Goal: Task Accomplishment & Management: Use online tool/utility

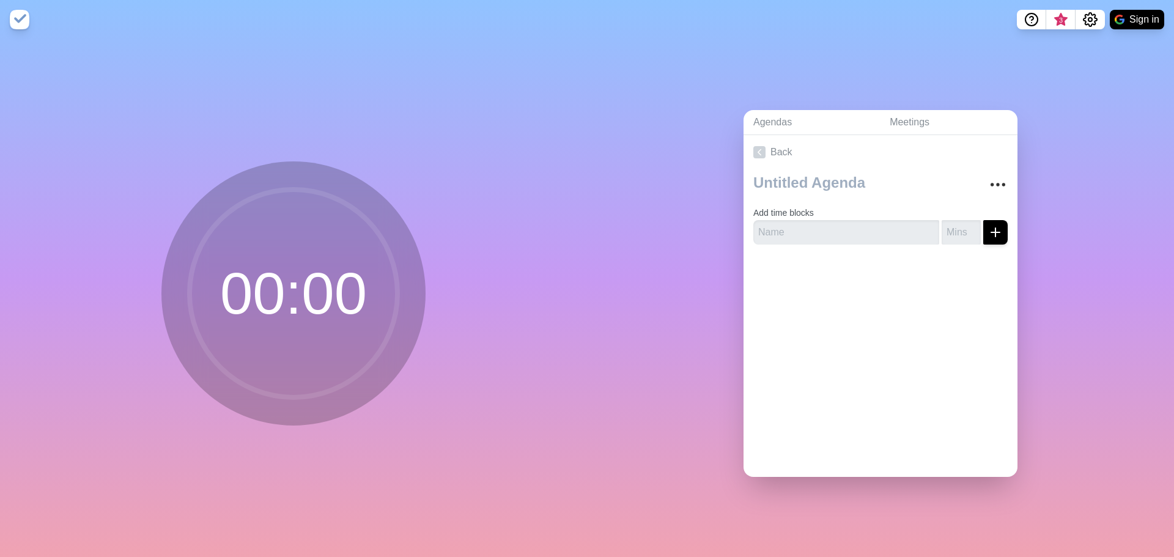
click at [345, 312] on circle at bounding box center [294, 294] width 208 height 208
type input "1"
click at [964, 226] on input "1" at bounding box center [960, 232] width 39 height 24
click at [988, 229] on icon "submit" at bounding box center [995, 232] width 15 height 15
click at [881, 231] on input "text" at bounding box center [846, 232] width 186 height 24
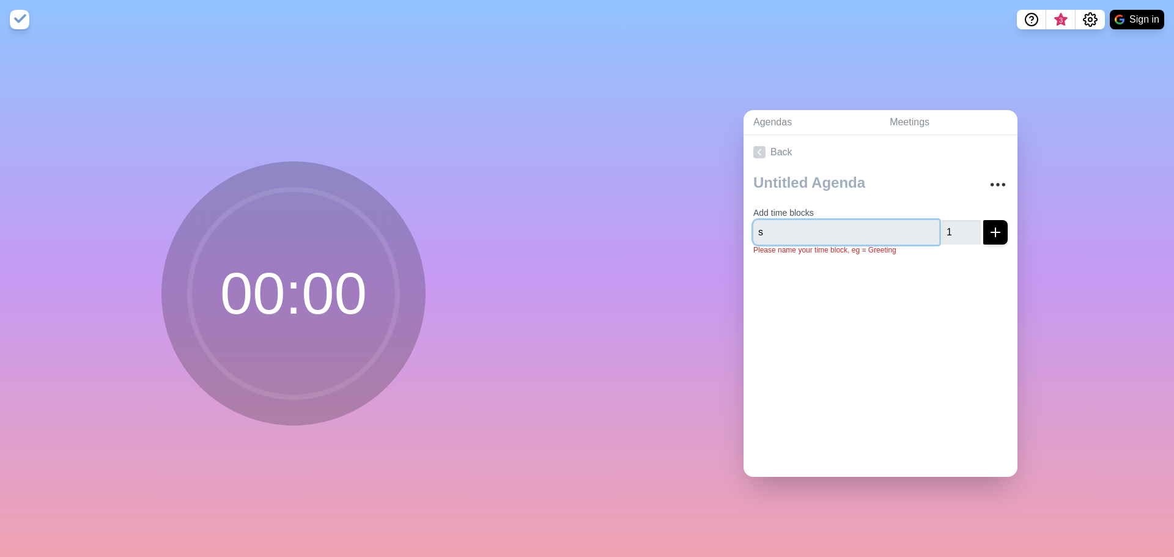
type input "s"
click at [892, 282] on div at bounding box center [880, 289] width 274 height 49
click at [910, 265] on div at bounding box center [880, 289] width 274 height 49
click at [876, 227] on input "s" at bounding box center [846, 232] width 186 height 24
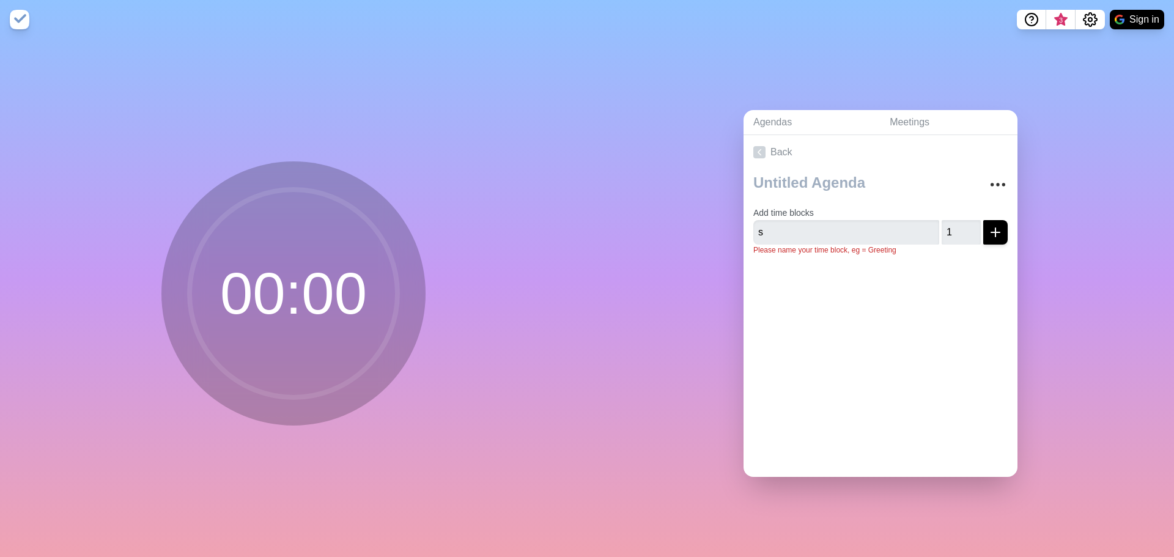
click at [888, 299] on div at bounding box center [880, 289] width 274 height 49
click at [988, 182] on icon "More" at bounding box center [998, 185] width 20 height 20
click at [962, 161] on link "Back" at bounding box center [880, 152] width 274 height 34
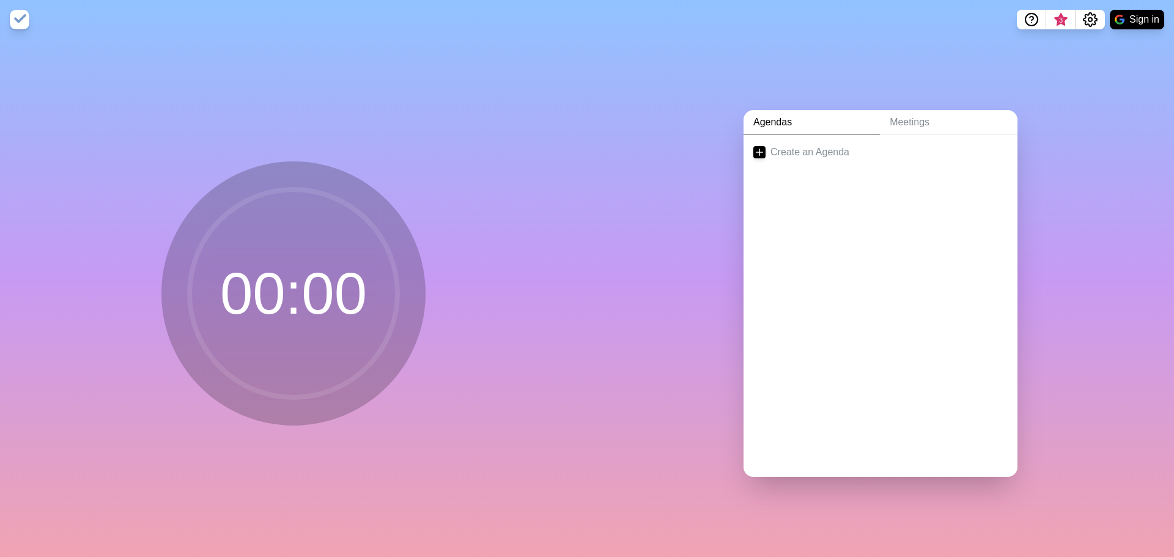
click at [177, 251] on icon at bounding box center [293, 293] width 245 height 245
click at [830, 149] on link "Create an Agenda" at bounding box center [880, 152] width 274 height 34
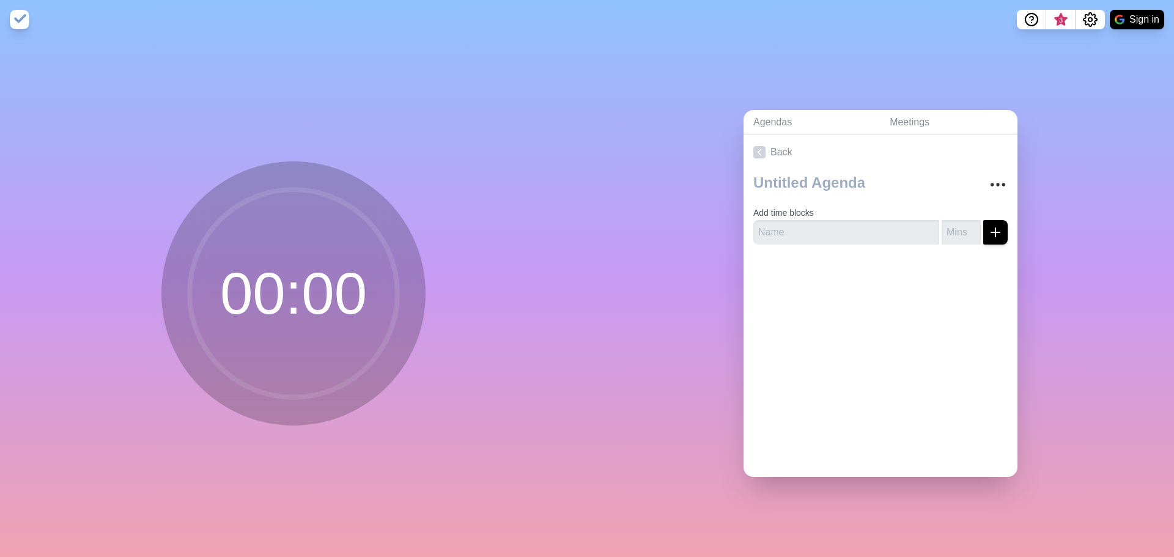
click at [290, 270] on circle at bounding box center [294, 294] width 208 height 208
click at [941, 226] on input "number" at bounding box center [960, 232] width 39 height 24
click at [306, 325] on circle at bounding box center [294, 294] width 208 height 208
click at [878, 151] on link "Back" at bounding box center [880, 152] width 274 height 34
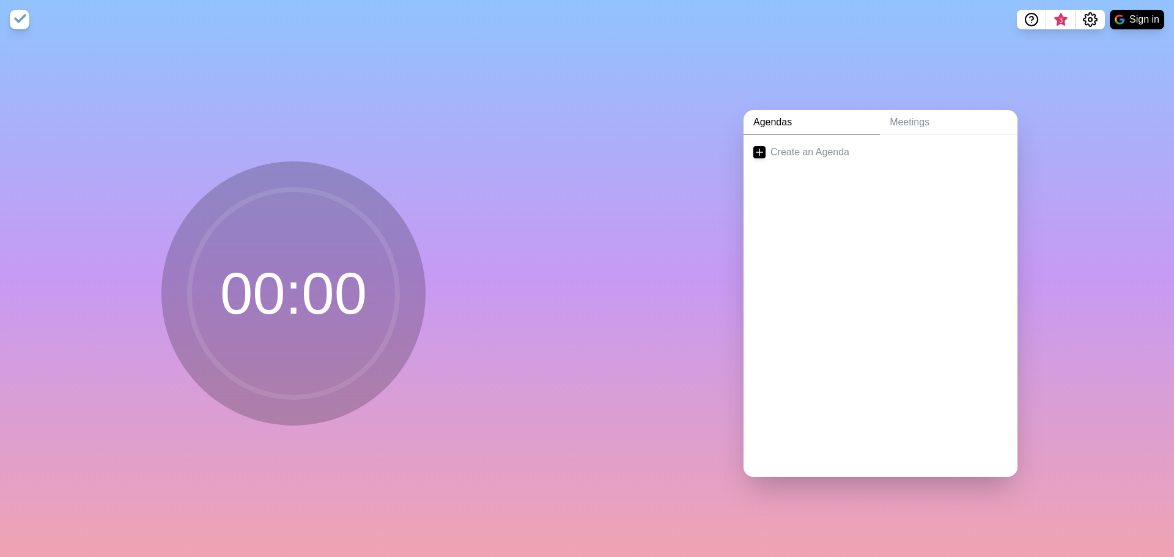
click at [304, 286] on circle at bounding box center [294, 294] width 208 height 208
click at [29, 21] on nav "3 Sign in" at bounding box center [587, 19] width 1174 height 39
click at [25, 19] on img at bounding box center [20, 20] width 20 height 20
drag, startPoint x: 234, startPoint y: 328, endPoint x: 255, endPoint y: 317, distance: 24.1
click at [234, 328] on circle at bounding box center [294, 294] width 208 height 208
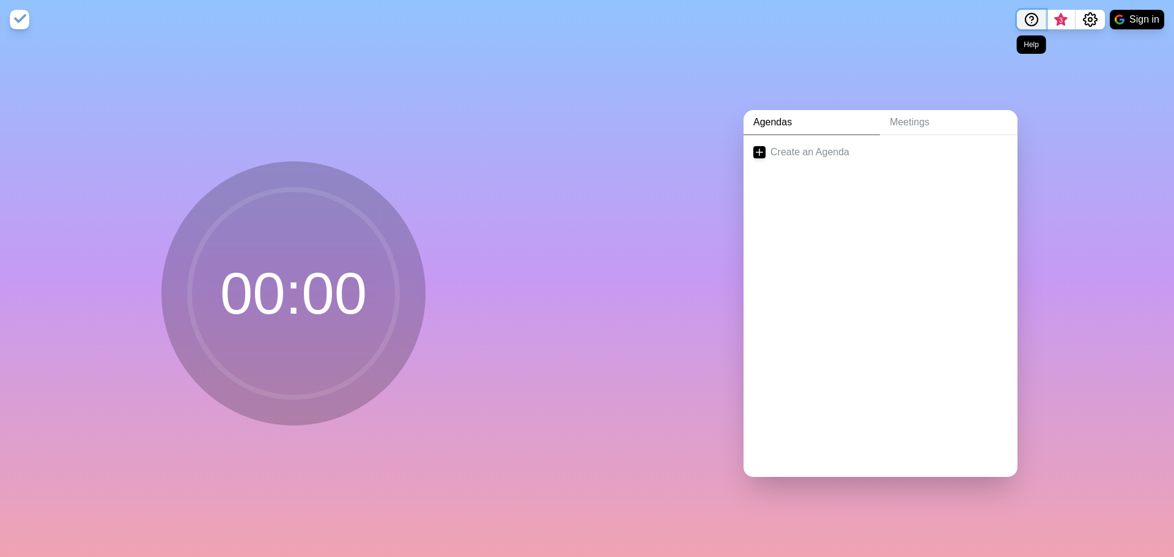
click at [1033, 14] on circle "Help" at bounding box center [1031, 19] width 12 height 12
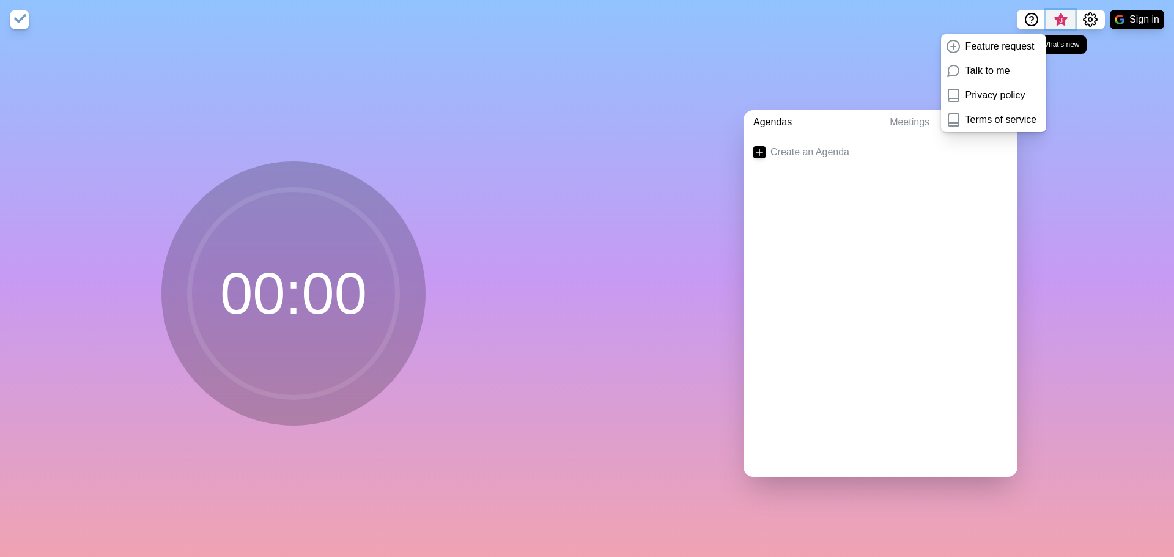
click at [1058, 26] on span "3" at bounding box center [1061, 23] width 20 height 26
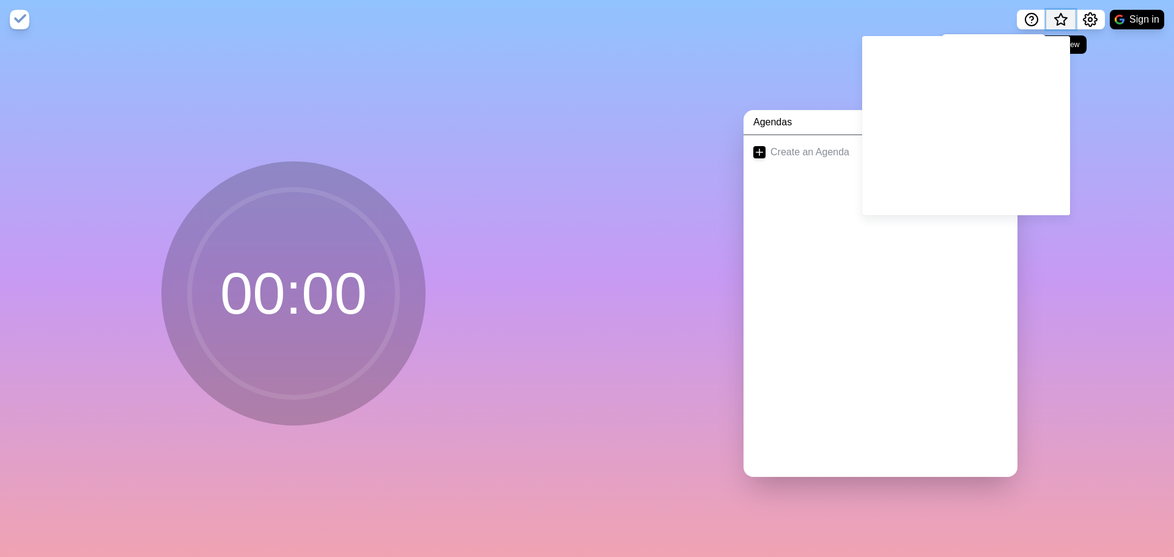
click at [1058, 26] on span "What’s new" at bounding box center [1061, 23] width 20 height 26
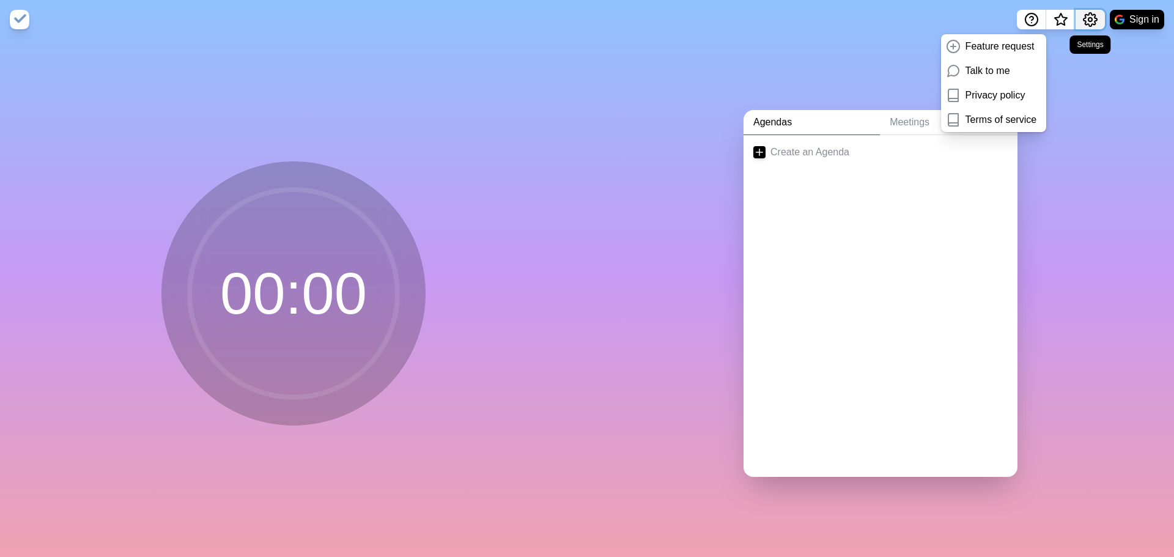
click at [1085, 20] on icon "Settings" at bounding box center [1090, 19] width 15 height 15
click at [1074, 43] on p "Preferences" at bounding box center [1050, 46] width 53 height 15
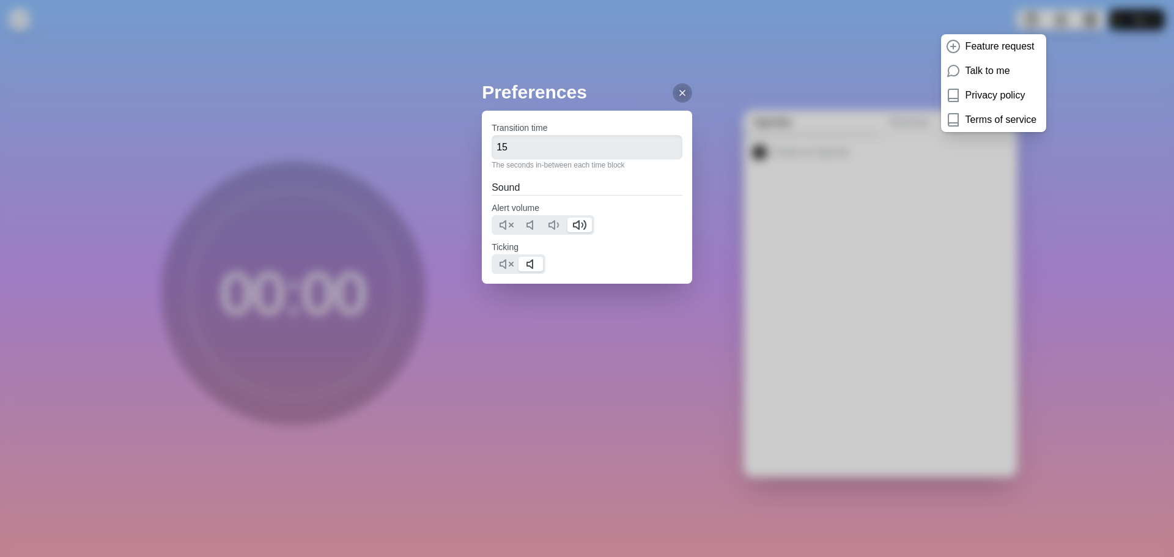
click at [893, 76] on div "Preferences Transition time 15 The seconds in-between each time block Sound Ale…" at bounding box center [587, 278] width 1174 height 557
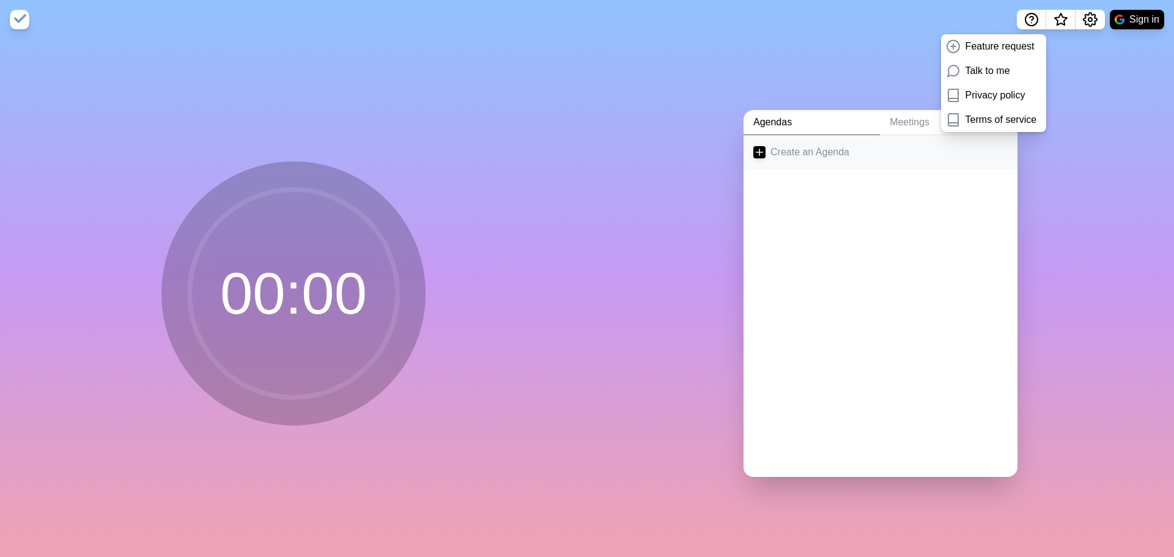
click at [892, 151] on link "Create an Agenda" at bounding box center [880, 152] width 274 height 34
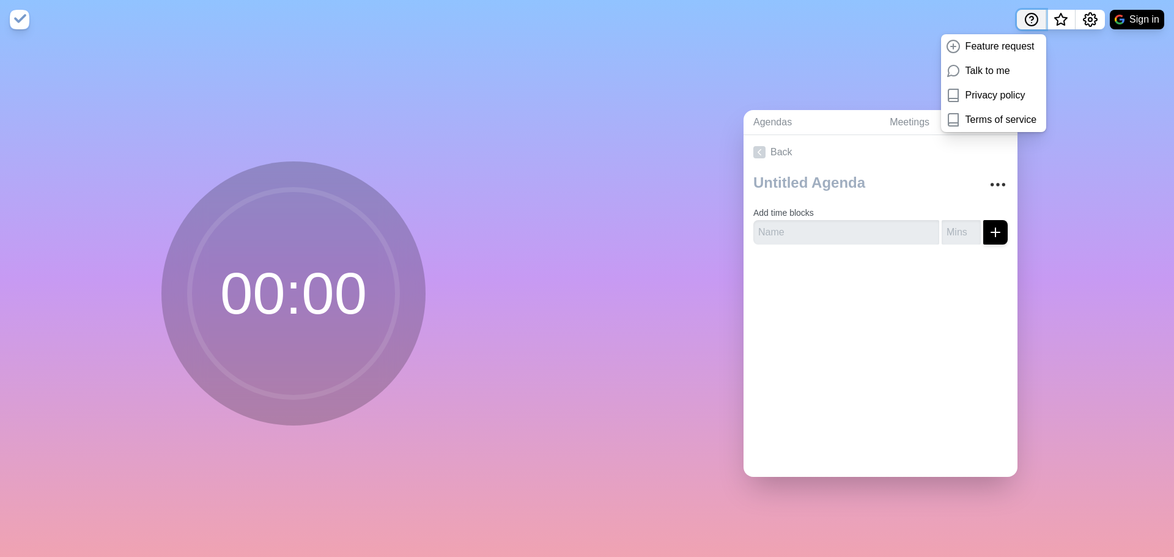
click at [1028, 20] on icon "Help" at bounding box center [1031, 19] width 15 height 15
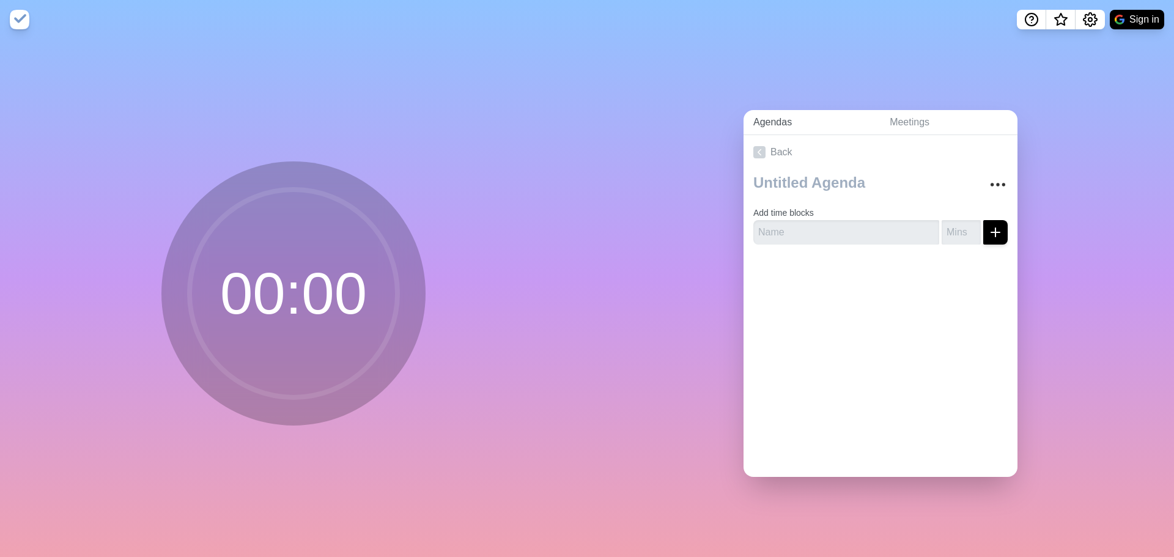
click at [786, 119] on link "Agendas" at bounding box center [811, 122] width 136 height 25
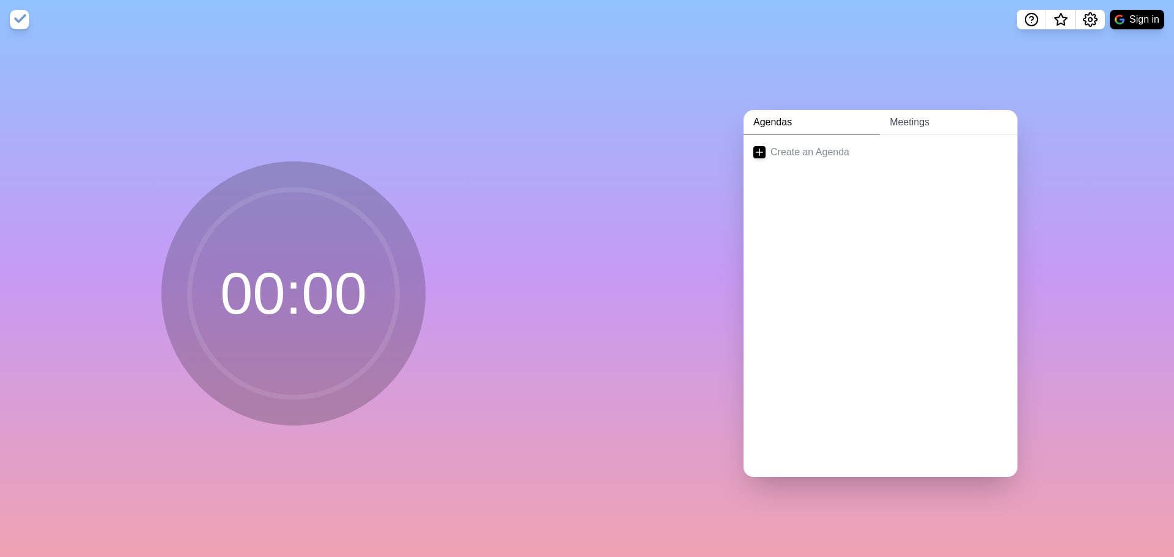
click at [907, 126] on link "Meetings" at bounding box center [949, 122] width 138 height 25
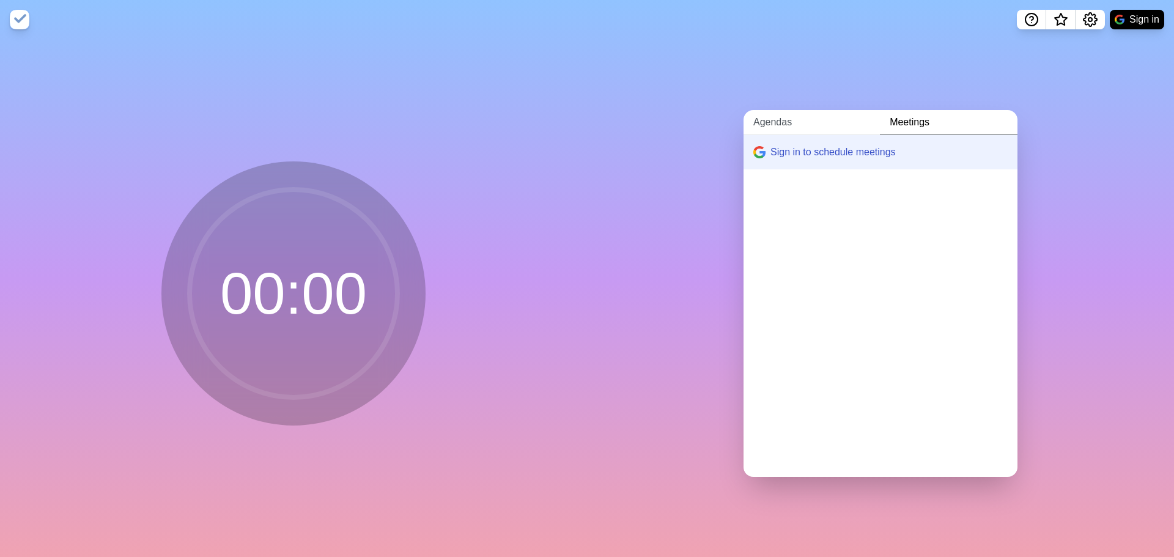
click at [770, 110] on link "Agendas" at bounding box center [811, 122] width 136 height 25
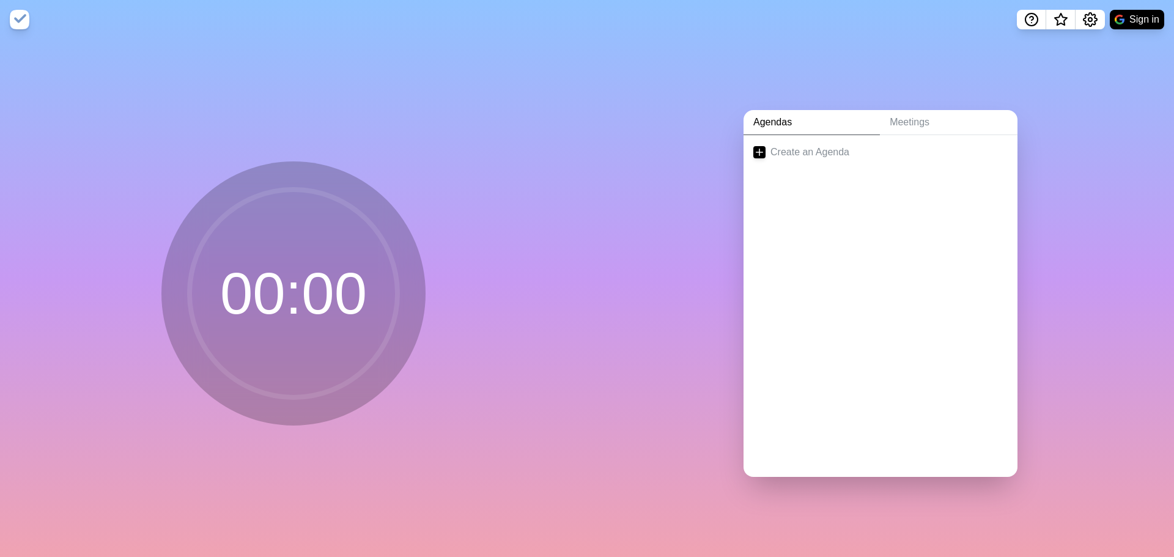
click at [208, 259] on circle at bounding box center [294, 294] width 208 height 208
click at [25, 18] on img at bounding box center [20, 20] width 20 height 20
